Goal: Information Seeking & Learning: Learn about a topic

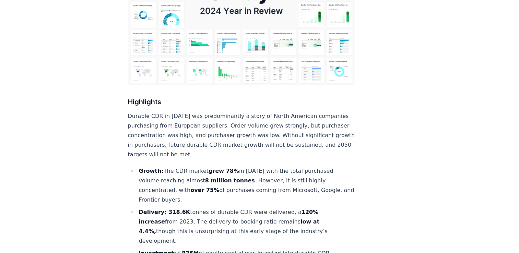
scroll to position [206, 0]
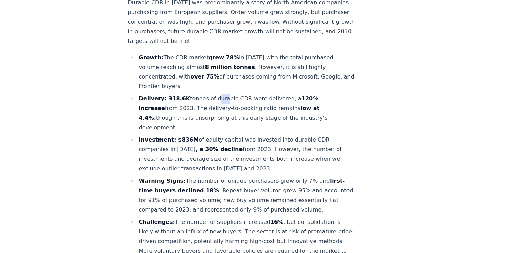
scroll to position [274, 0]
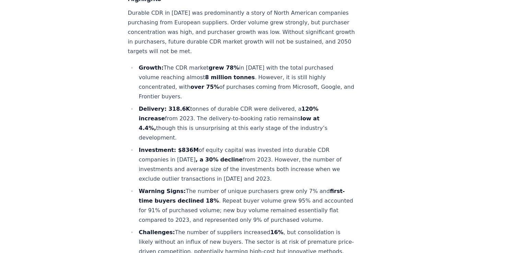
click at [232, 74] on li "Growth: The CDR market grew 78% in 2024 with the total purchased volume reachin…" at bounding box center [246, 82] width 218 height 38
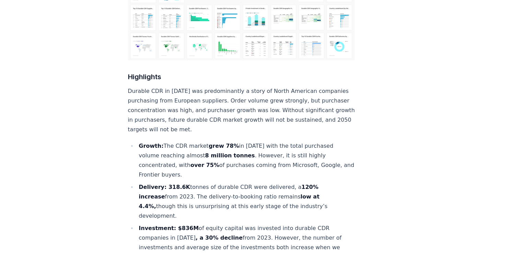
scroll to position [206, 0]
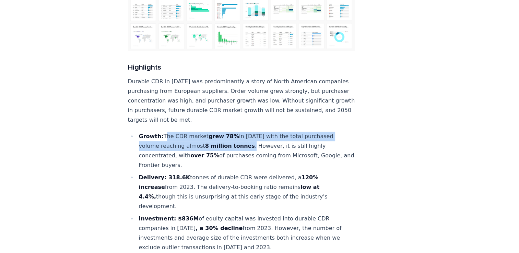
drag, startPoint x: 163, startPoint y: 115, endPoint x: 244, endPoint y: 126, distance: 82.4
click at [244, 132] on li "Growth: The CDR market grew 78% in 2024 with the total purchased volume reachin…" at bounding box center [246, 151] width 218 height 38
drag, startPoint x: 244, startPoint y: 126, endPoint x: 223, endPoint y: 121, distance: 21.4
click at [223, 143] on strong "8 million tonnes" at bounding box center [230, 146] width 50 height 7
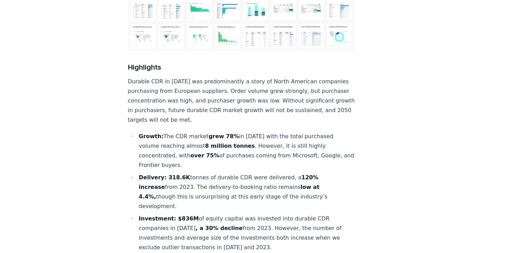
click at [146, 132] on li "Growth: The CDR market grew 78% in 2024 with the total purchased volume reachin…" at bounding box center [246, 151] width 218 height 38
drag, startPoint x: 140, startPoint y: 113, endPoint x: 314, endPoint y: 175, distance: 184.9
click at [314, 175] on ul "Growth: The CDR market grew 78% in 2024 with the total purchased volume reachin…" at bounding box center [241, 238] width 227 height 213
drag, startPoint x: 314, startPoint y: 175, endPoint x: 235, endPoint y: 164, distance: 80.0
copy ul "Growth: The CDR market grew 78% in 2024 with the total purchased volume reachin…"
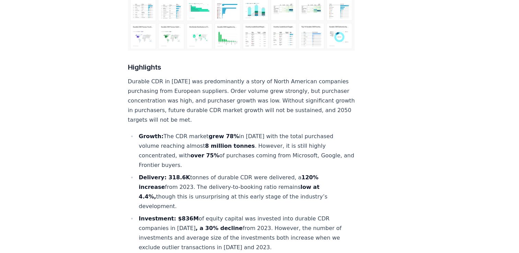
click at [142, 133] on strong "Growth:" at bounding box center [151, 136] width 25 height 7
drag, startPoint x: 140, startPoint y: 114, endPoint x: 316, endPoint y: 174, distance: 186.1
click at [316, 174] on ul "Growth: The CDR market grew 78% in 2024 with the total purchased volume reachin…" at bounding box center [241, 238] width 227 height 213
copy ul "Growth: The CDR market grew 78% in 2024 with the total purchased volume reachin…"
click at [212, 146] on li "Growth: The CDR market grew 78% in 2024 with the total purchased volume reachin…" at bounding box center [246, 151] width 218 height 38
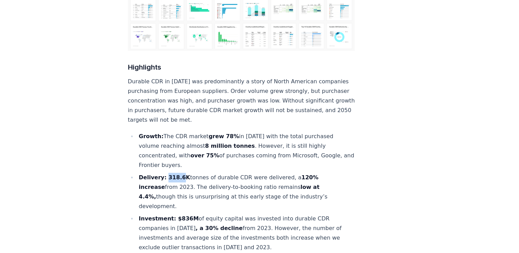
drag, startPoint x: 165, startPoint y: 156, endPoint x: 179, endPoint y: 157, distance: 14.8
click at [179, 174] on strong "Delivery: 318.6K" at bounding box center [164, 177] width 51 height 7
click at [283, 173] on li "Delivery: 318.6K tonnes of durable CDR were delivered, a 120% increase from 202…" at bounding box center [246, 192] width 218 height 38
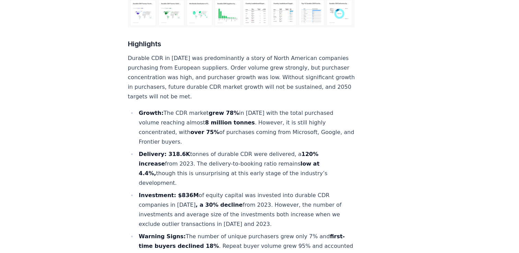
scroll to position [240, 0]
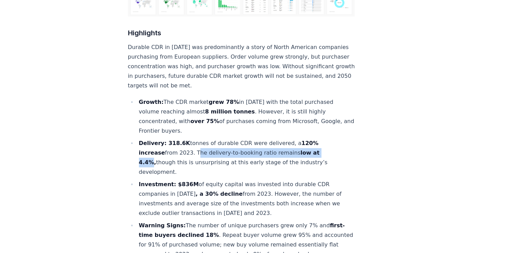
drag, startPoint x: 168, startPoint y: 131, endPoint x: 294, endPoint y: 132, distance: 125.5
click at [294, 139] on li "Delivery: 318.6K tonnes of durable CDR were delivered, a 120% increase from 202…" at bounding box center [246, 158] width 218 height 38
drag, startPoint x: 294, startPoint y: 132, endPoint x: 283, endPoint y: 132, distance: 10.3
copy li "The delivery-to-booking ratio remains low at 4.4%"
drag, startPoint x: 295, startPoint y: 130, endPoint x: 313, endPoint y: 141, distance: 20.6
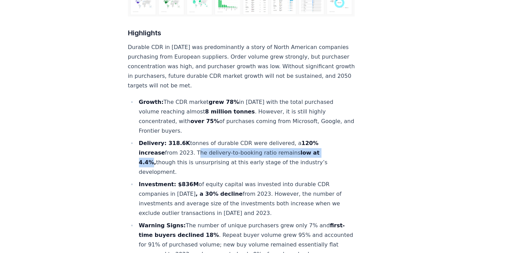
click at [313, 141] on li "Delivery: 318.6K tonnes of durable CDR were delivered, a 120% increase from 202…" at bounding box center [246, 158] width 218 height 38
drag, startPoint x: 313, startPoint y: 141, endPoint x: 300, endPoint y: 139, distance: 12.4
copy li "though this is unsurprising at this early stage of the industry’s development​."
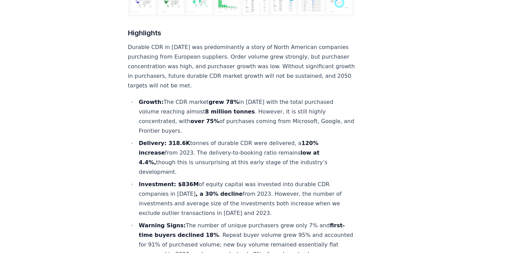
click at [128, 124] on ul "Growth: The CDR market grew 78% in 2024 with the total purchased volume reachin…" at bounding box center [241, 203] width 227 height 213
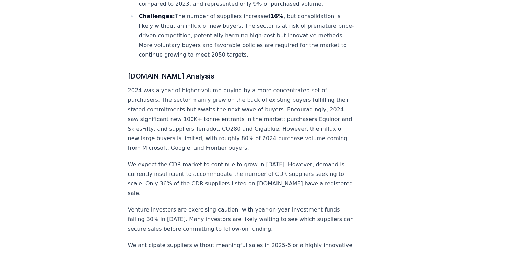
click at [193, 117] on p "2024 was a year of higher-volume buying by a more concentrated set of purchaser…" at bounding box center [241, 119] width 227 height 67
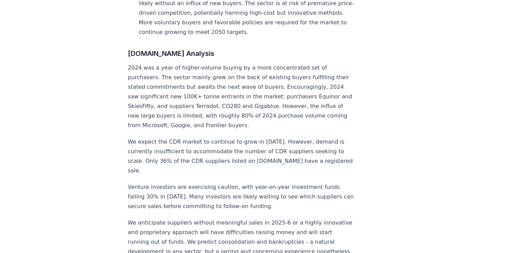
scroll to position [525, 0]
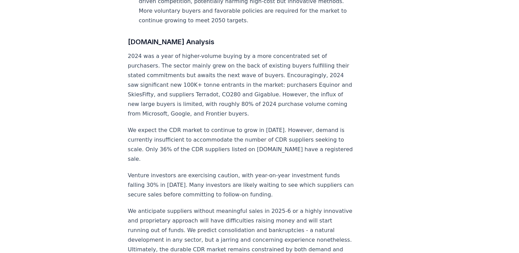
click at [250, 171] on p "Venture investors are exercising caution, with year-on-year investment funds fa…" at bounding box center [241, 185] width 227 height 29
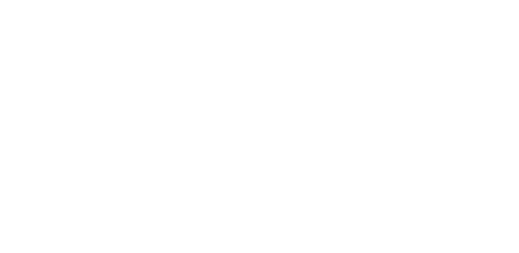
scroll to position [1561, 0]
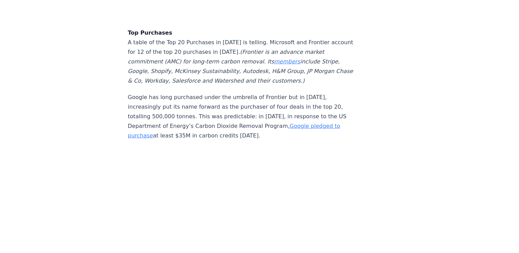
scroll to position [1789, 0]
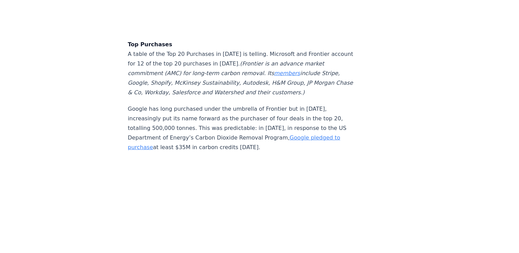
click at [217, 104] on p "Google has long purchased under the umbrella of Frontier but in 2024, increasin…" at bounding box center [241, 128] width 227 height 48
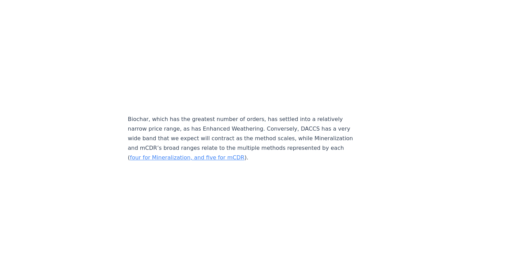
scroll to position [3195, 0]
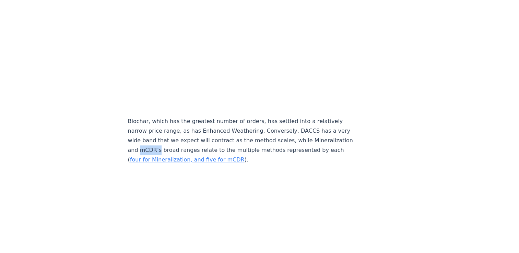
drag, startPoint x: 175, startPoint y: 139, endPoint x: 195, endPoint y: 139, distance: 19.9
click at [195, 139] on p "Biochar, which has the greatest number of orders, has settled into a relatively…" at bounding box center [241, 141] width 227 height 48
copy p "mCDR’s"
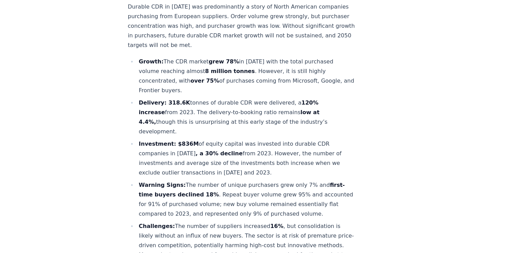
scroll to position [309, 0]
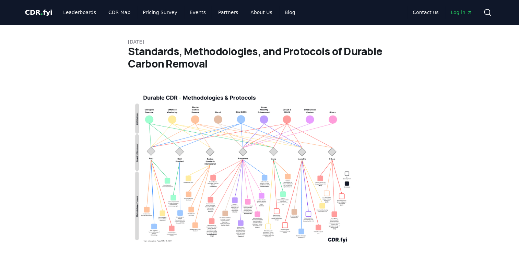
scroll to position [2047, 0]
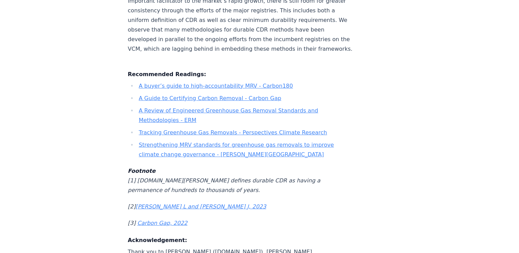
click at [246, 166] on p "Footnote [1] [DOMAIN_NAME][PERSON_NAME] defines durable CDR as having a permane…" at bounding box center [241, 180] width 227 height 29
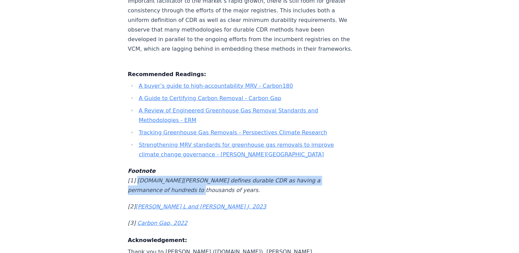
drag, startPoint x: 137, startPoint y: 125, endPoint x: 181, endPoint y: 135, distance: 45.0
click at [181, 166] on p "Footnote [1] CDR.fyi defines durable CDR as having a permanence of hundreds to …" at bounding box center [241, 180] width 227 height 29
drag, startPoint x: 181, startPoint y: 135, endPoint x: 166, endPoint y: 132, distance: 14.6
copy em "CDR.fyi defines durable CDR as having a permanence of hundreds to thousands of …"
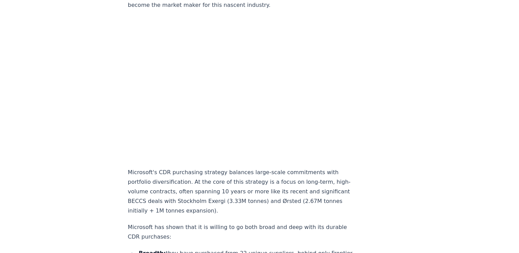
scroll to position [446, 0]
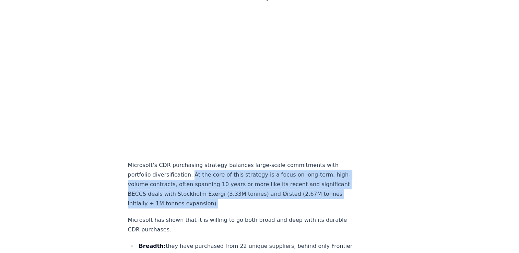
drag, startPoint x: 189, startPoint y: 162, endPoint x: 252, endPoint y: 192, distance: 69.7
click at [252, 192] on p "Microsoft's CDR purchasing strategy balances large-scale commitments with portf…" at bounding box center [241, 185] width 227 height 48
drag, startPoint x: 252, startPoint y: 192, endPoint x: 217, endPoint y: 180, distance: 37.1
copy p "At the core of this strategy is a focus on long-term, high-volume contracts, of…"
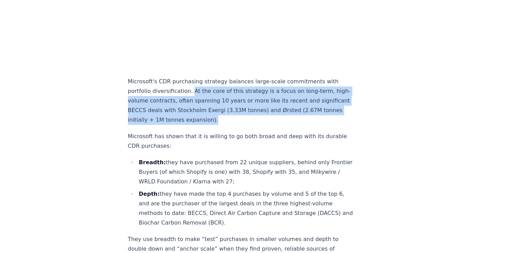
scroll to position [549, 0]
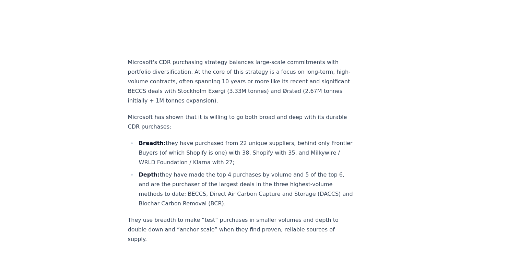
click at [207, 116] on p "Microsoft has shown that it is willing to go both broad and deep with its durab…" at bounding box center [241, 122] width 227 height 19
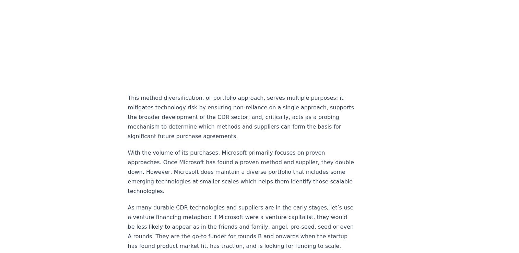
scroll to position [960, 0]
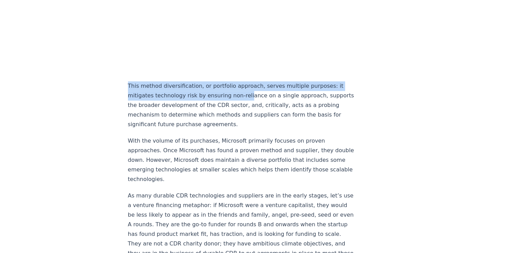
drag, startPoint x: 129, startPoint y: 73, endPoint x: 243, endPoint y: 83, distance: 114.3
click at [243, 83] on p "This method diversification, or portfolio approach, serves multiple purposes: i…" at bounding box center [241, 105] width 227 height 48
click at [310, 81] on p "This method diversification, or portfolio approach, serves multiple purposes: i…" at bounding box center [241, 105] width 227 height 48
click at [317, 81] on p "This method diversification, or portfolio approach, serves multiple purposes: i…" at bounding box center [241, 105] width 227 height 48
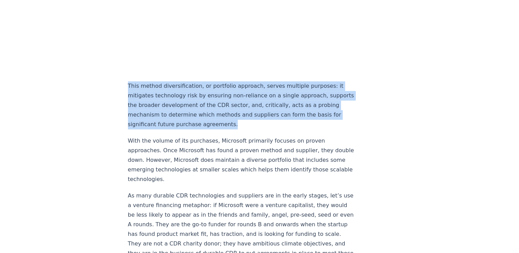
drag, startPoint x: 262, startPoint y: 113, endPoint x: 124, endPoint y: 77, distance: 142.8
drag, startPoint x: 124, startPoint y: 77, endPoint x: 147, endPoint y: 94, distance: 28.6
copy p "This method diversification, or portfolio approach, serves multiple purposes: i…"
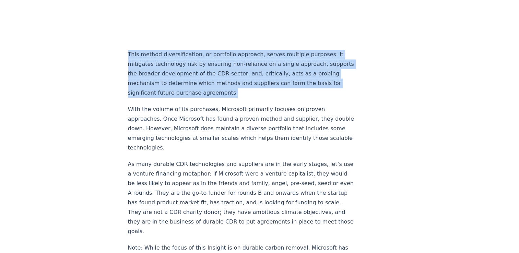
scroll to position [1029, 0]
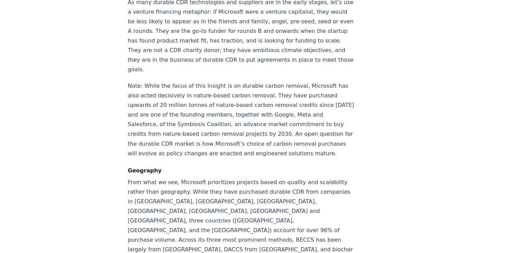
scroll to position [1166, 0]
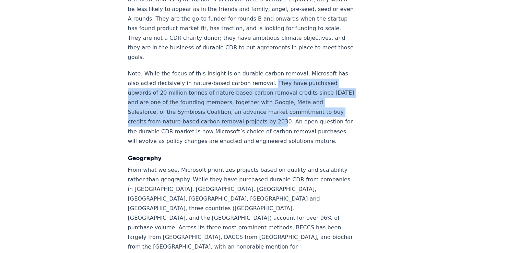
drag, startPoint x: 273, startPoint y: 71, endPoint x: 277, endPoint y: 113, distance: 42.0
click at [277, 113] on p "Note: While the focus of this Insight is on durable carbon removal, Microsoft h…" at bounding box center [241, 107] width 227 height 77
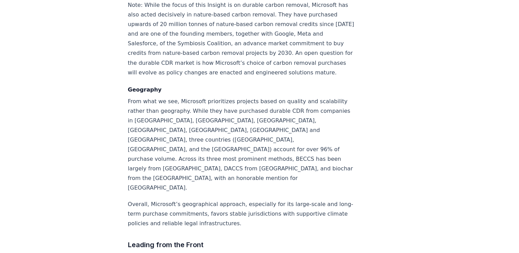
click at [277, 113] on p "From what we see, Microsoft prioritizes projects based on quality and scalabili…" at bounding box center [241, 144] width 227 height 96
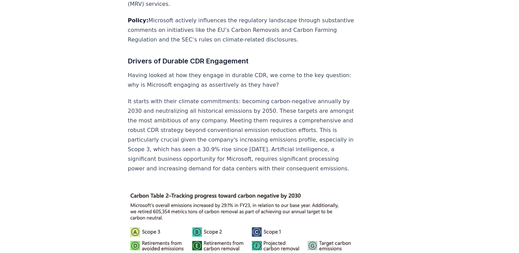
scroll to position [1784, 0]
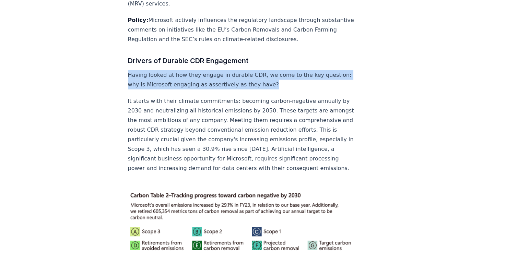
drag, startPoint x: 289, startPoint y: 44, endPoint x: 127, endPoint y: 38, distance: 162.0
copy p "Having looked at how they engage in durable CDR, we come to the key question: w…"
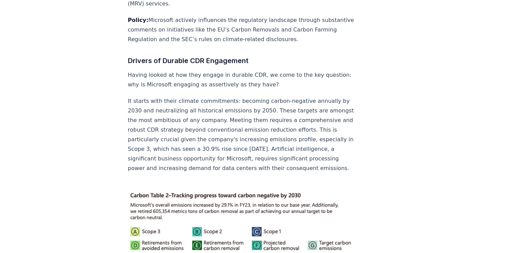
click at [167, 96] on p "It starts with their climate commitments: becoming carbon-negative annually by …" at bounding box center [241, 134] width 227 height 77
drag, startPoint x: 173, startPoint y: 59, endPoint x: 226, endPoint y: 61, distance: 53.2
click at [226, 96] on p "It starts with their climate commitments: becoming carbon-negative annually by …" at bounding box center [241, 134] width 227 height 77
drag, startPoint x: 226, startPoint y: 61, endPoint x: 216, endPoint y: 62, distance: 10.0
copy p "climate commitments"
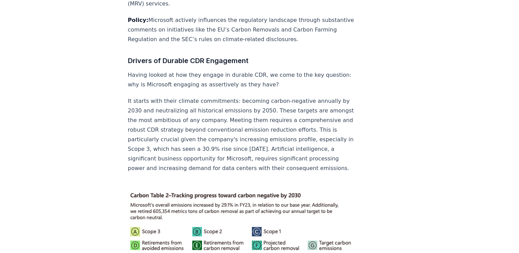
click at [230, 96] on p "It starts with their climate commitments: becoming carbon-negative annually by …" at bounding box center [241, 134] width 227 height 77
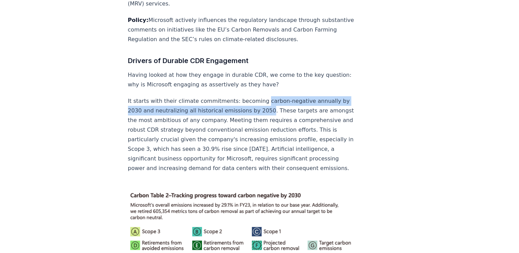
drag, startPoint x: 256, startPoint y: 60, endPoint x: 267, endPoint y: 72, distance: 16.0
click at [267, 96] on p "It starts with their climate commitments: becoming carbon-negative annually by …" at bounding box center [241, 134] width 227 height 77
drag, startPoint x: 267, startPoint y: 72, endPoint x: 263, endPoint y: 69, distance: 4.5
copy p "carbon-negative annually by 2030 and neutralizing all historical emissions by 2…"
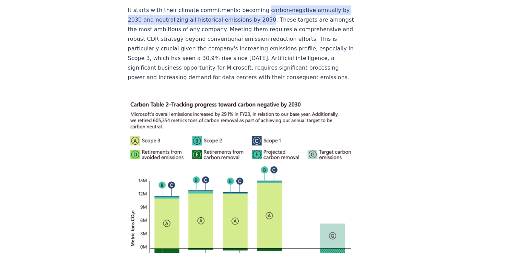
scroll to position [1887, 0]
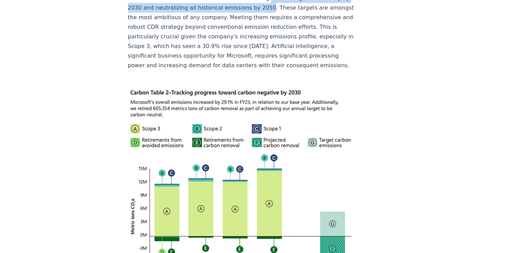
click at [216, 87] on img at bounding box center [241, 187] width 227 height 200
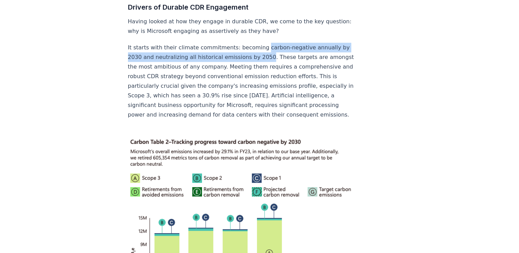
scroll to position [1818, 0]
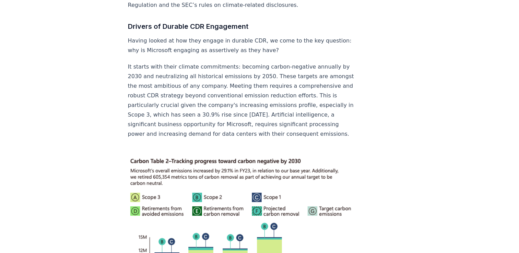
click at [216, 76] on p "It starts with their climate commitments: becoming carbon-negative annually by …" at bounding box center [241, 100] width 227 height 77
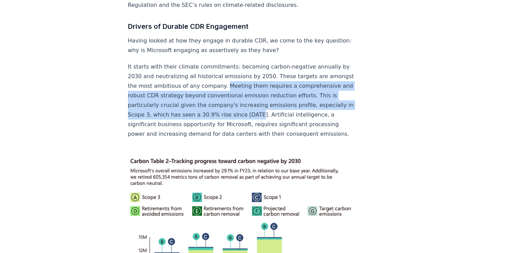
drag, startPoint x: 244, startPoint y: 44, endPoint x: 328, endPoint y: 73, distance: 88.7
drag, startPoint x: 328, startPoint y: 73, endPoint x: 275, endPoint y: 66, distance: 53.3
copy p "Meeting them requires a comprehensive and robust CDR strategy beyond convention…"
click at [284, 70] on p "It starts with their climate commitments: becoming carbon-negative annually by …" at bounding box center [241, 100] width 227 height 77
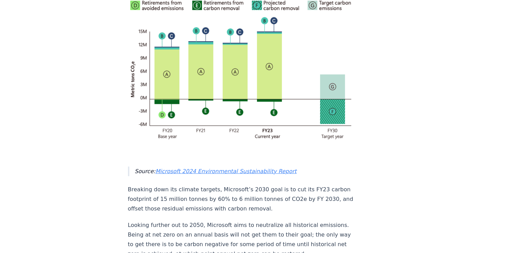
scroll to position [2058, 0]
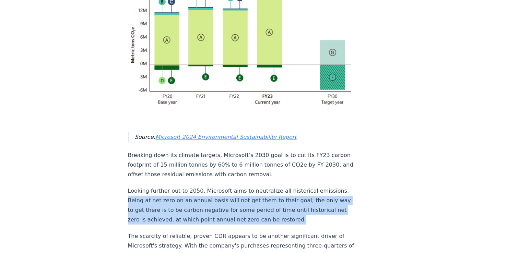
drag, startPoint x: 155, startPoint y: 144, endPoint x: 325, endPoint y: 163, distance: 171.2
click at [325, 186] on p "Looking further out to 2050, Microsoft aims to neutralize all historical emissi…" at bounding box center [241, 205] width 227 height 38
drag, startPoint x: 325, startPoint y: 163, endPoint x: 246, endPoint y: 151, distance: 80.2
copy p "Being at net zero on an annual basis will not get them to their goal; the only …"
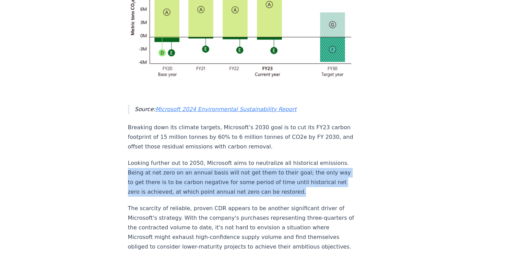
scroll to position [2127, 0]
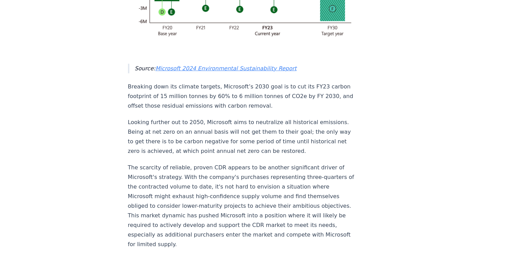
click at [188, 163] on p "The scarcity of reliable, proven CDR appears to be another significant driver o…" at bounding box center [241, 206] width 227 height 86
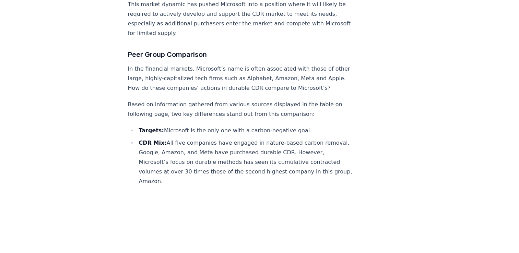
scroll to position [2326, 0]
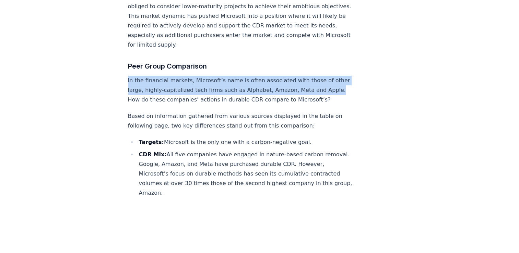
drag, startPoint x: 123, startPoint y: 21, endPoint x: 144, endPoint y: 43, distance: 30.1
drag, startPoint x: 144, startPoint y: 43, endPoint x: 137, endPoint y: 28, distance: 16.9
copy p "In the financial markets, Microsoft’s name is often associated with those of ot…"
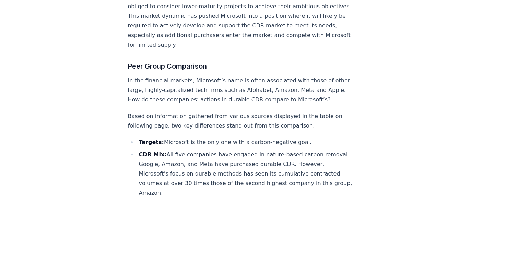
click at [231, 150] on li "CDR Mix: All five companies have engaged in nature-based carbon removal. Google…" at bounding box center [246, 174] width 218 height 48
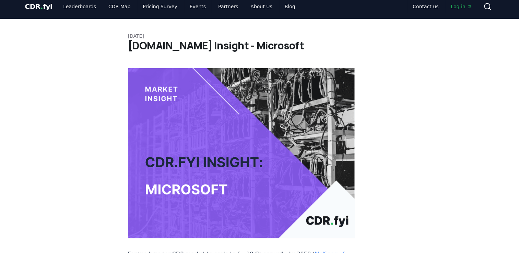
scroll to position [0, 0]
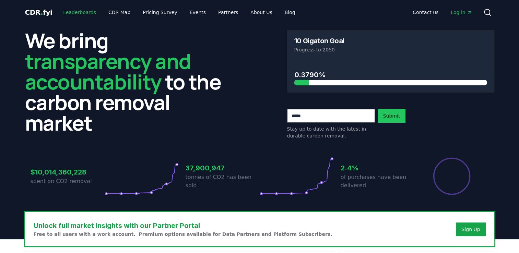
click at [82, 16] on link "Leaderboards" at bounding box center [80, 12] width 44 height 12
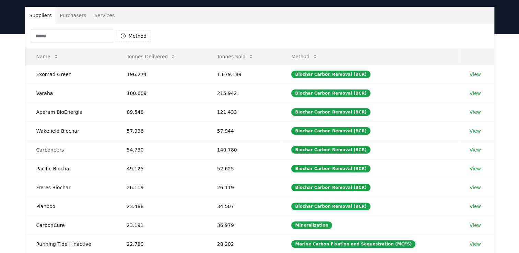
scroll to position [34, 0]
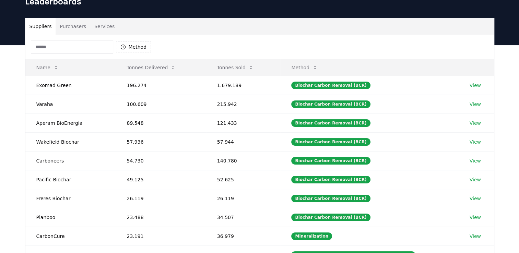
click at [75, 29] on button "Purchasers" at bounding box center [73, 26] width 35 height 16
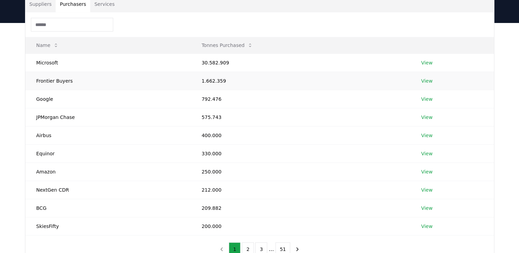
scroll to position [69, 0]
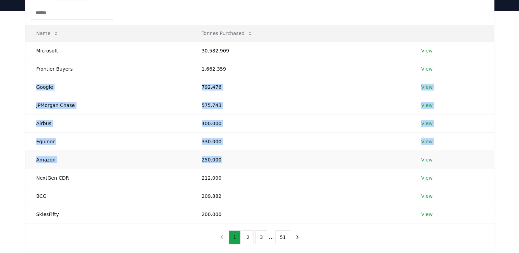
drag, startPoint x: 36, startPoint y: 87, endPoint x: 225, endPoint y: 160, distance: 201.9
click at [225, 160] on tbody "Microsoft 30.582.909 View Frontier Buyers 1.662.359 View Google 792.476 View JP…" at bounding box center [259, 133] width 469 height 182
drag, startPoint x: 225, startPoint y: 160, endPoint x: 213, endPoint y: 158, distance: 12.1
copy tbody "Google 792.476 View JPMorgan Chase 575.743 View Airbus 400.000 View Equinor 330…"
click at [261, 158] on td "250.000" at bounding box center [301, 160] width 220 height 18
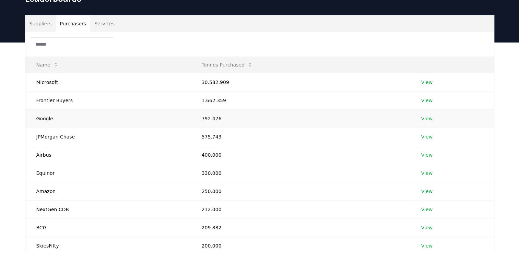
scroll to position [0, 0]
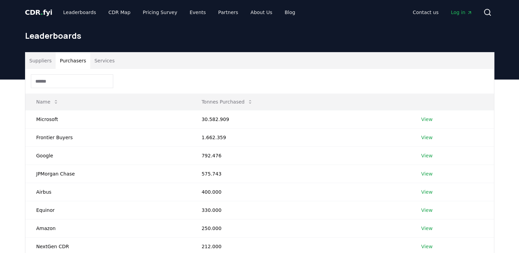
click at [35, 60] on button "Suppliers" at bounding box center [40, 60] width 31 height 16
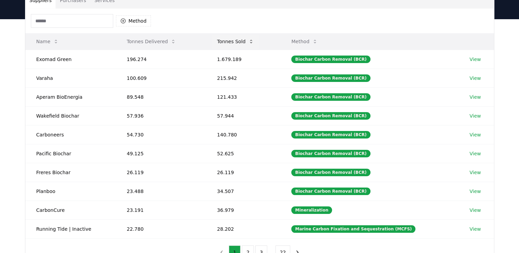
scroll to position [34, 0]
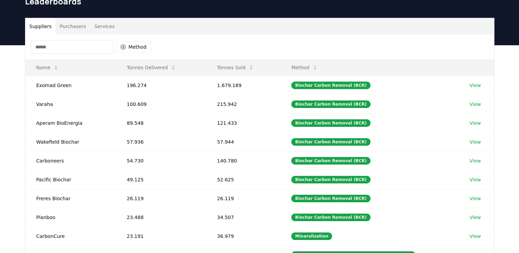
click at [79, 27] on button "Purchasers" at bounding box center [73, 26] width 35 height 16
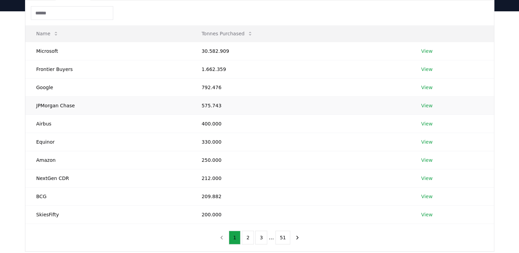
scroll to position [69, 0]
click at [250, 235] on button "2" at bounding box center [248, 238] width 12 height 14
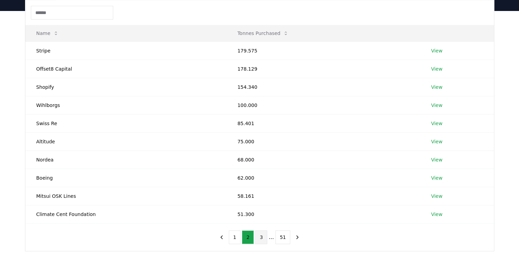
click at [259, 233] on button "3" at bounding box center [261, 238] width 12 height 14
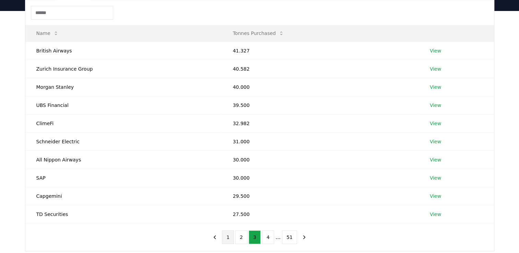
click at [230, 238] on button "1" at bounding box center [228, 238] width 12 height 14
